Goal: Information Seeking & Learning: Learn about a topic

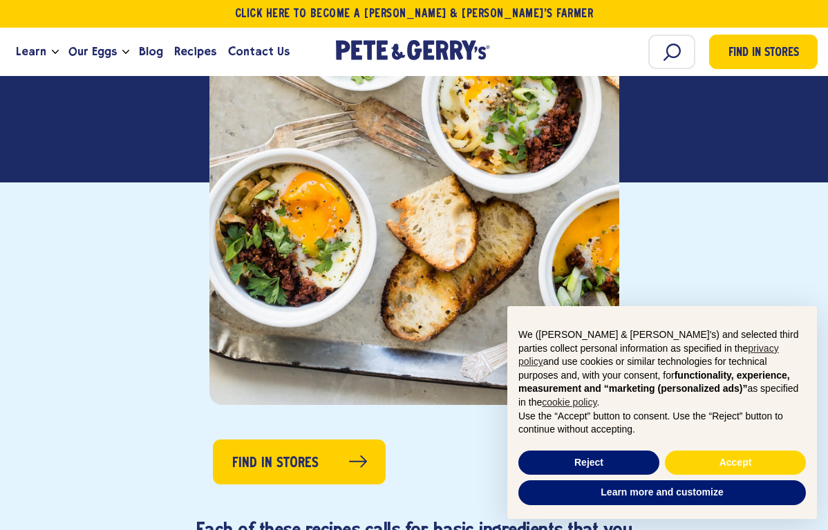
scroll to position [484, 0]
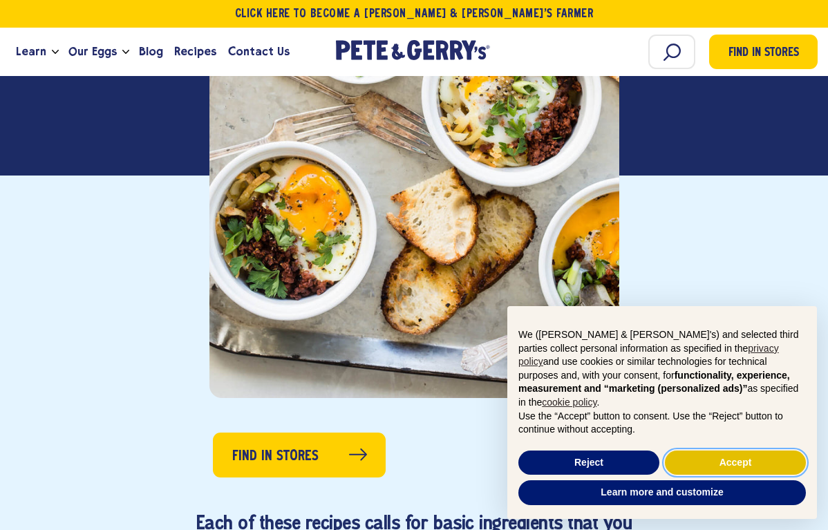
click at [723, 454] on button "Accept" at bounding box center [735, 463] width 141 height 25
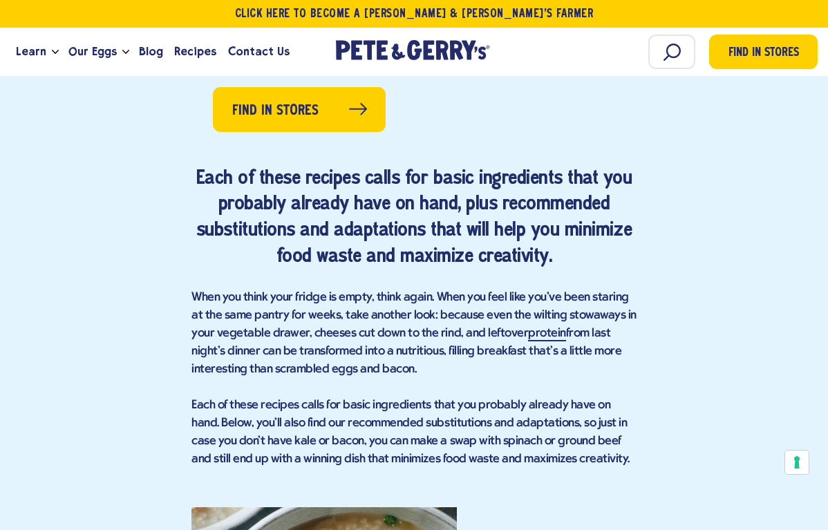
scroll to position [899, 0]
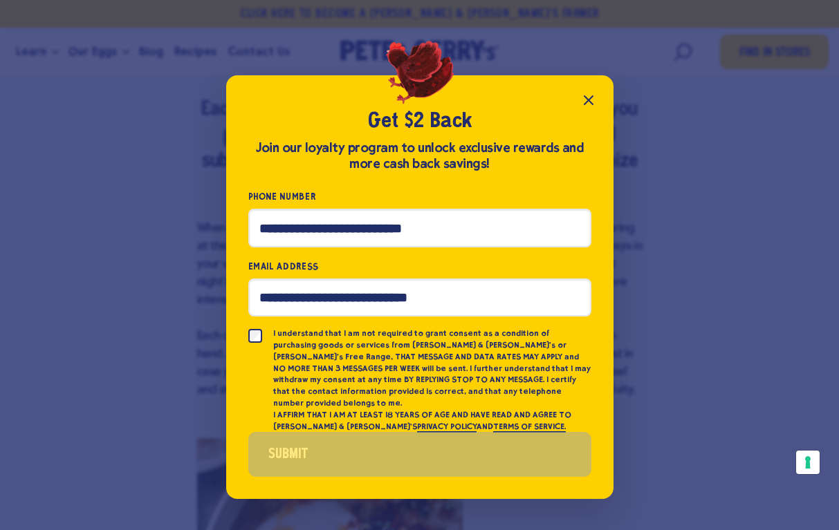
click at [586, 105] on icon "Close popup" at bounding box center [588, 100] width 17 height 17
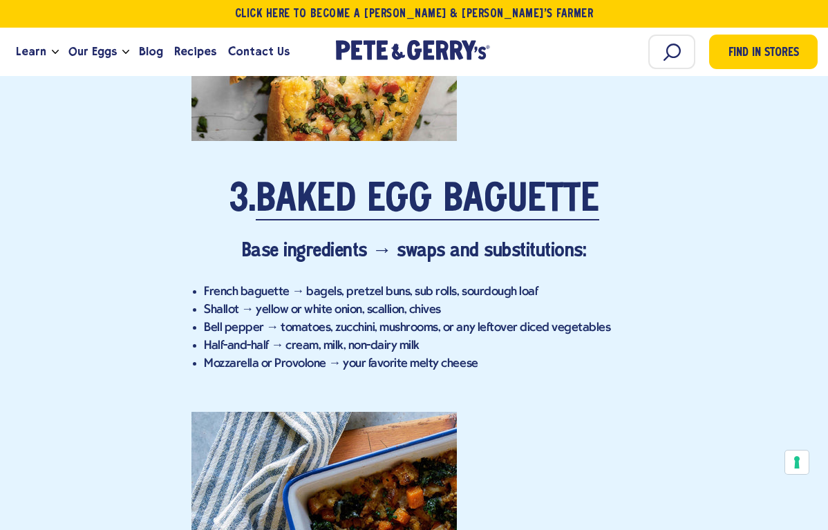
scroll to position [2834, 0]
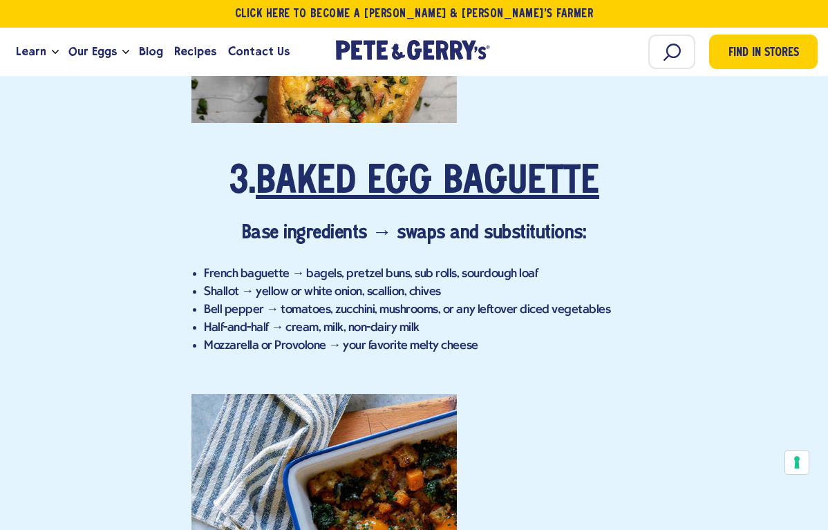
click at [531, 174] on link "Baked Egg Baguette" at bounding box center [428, 183] width 344 height 39
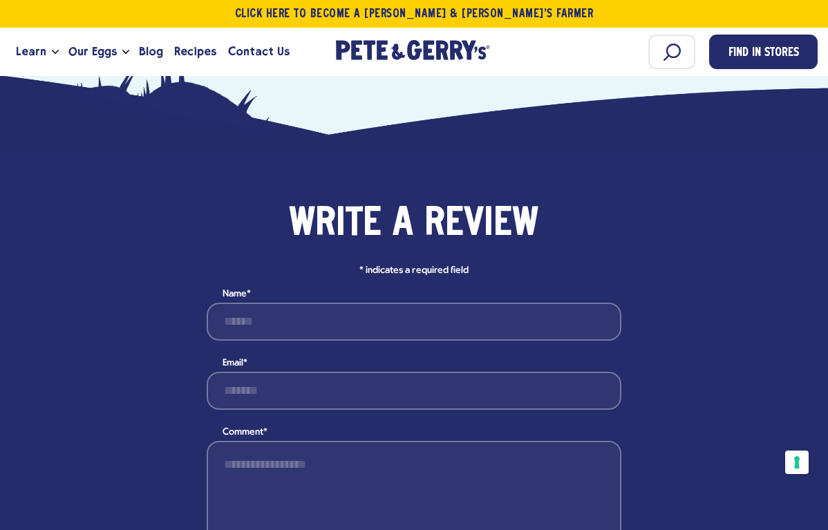
scroll to position [1494, 0]
